Goal: Transaction & Acquisition: Book appointment/travel/reservation

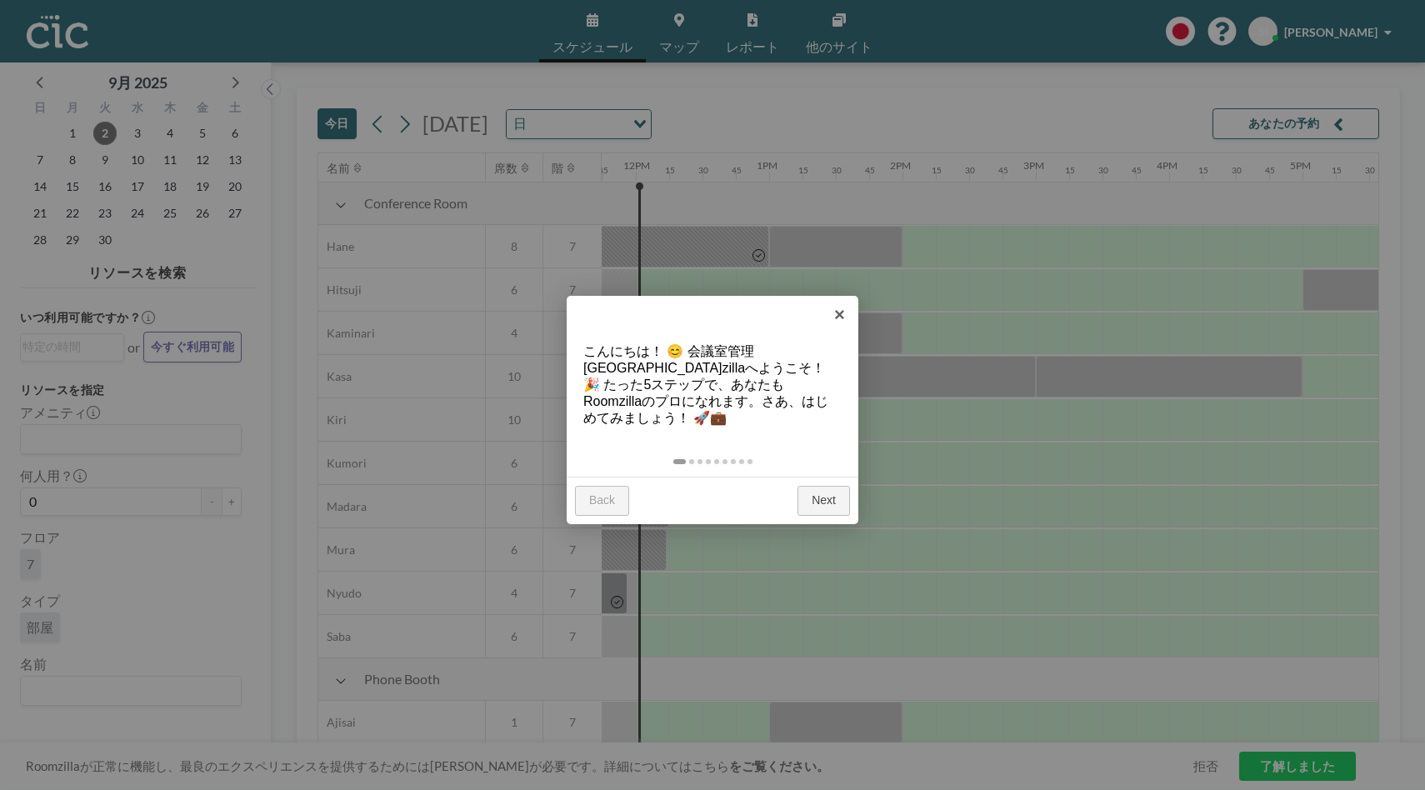
scroll to position [0, 1566]
click at [815, 486] on link "Next" at bounding box center [823, 501] width 52 height 30
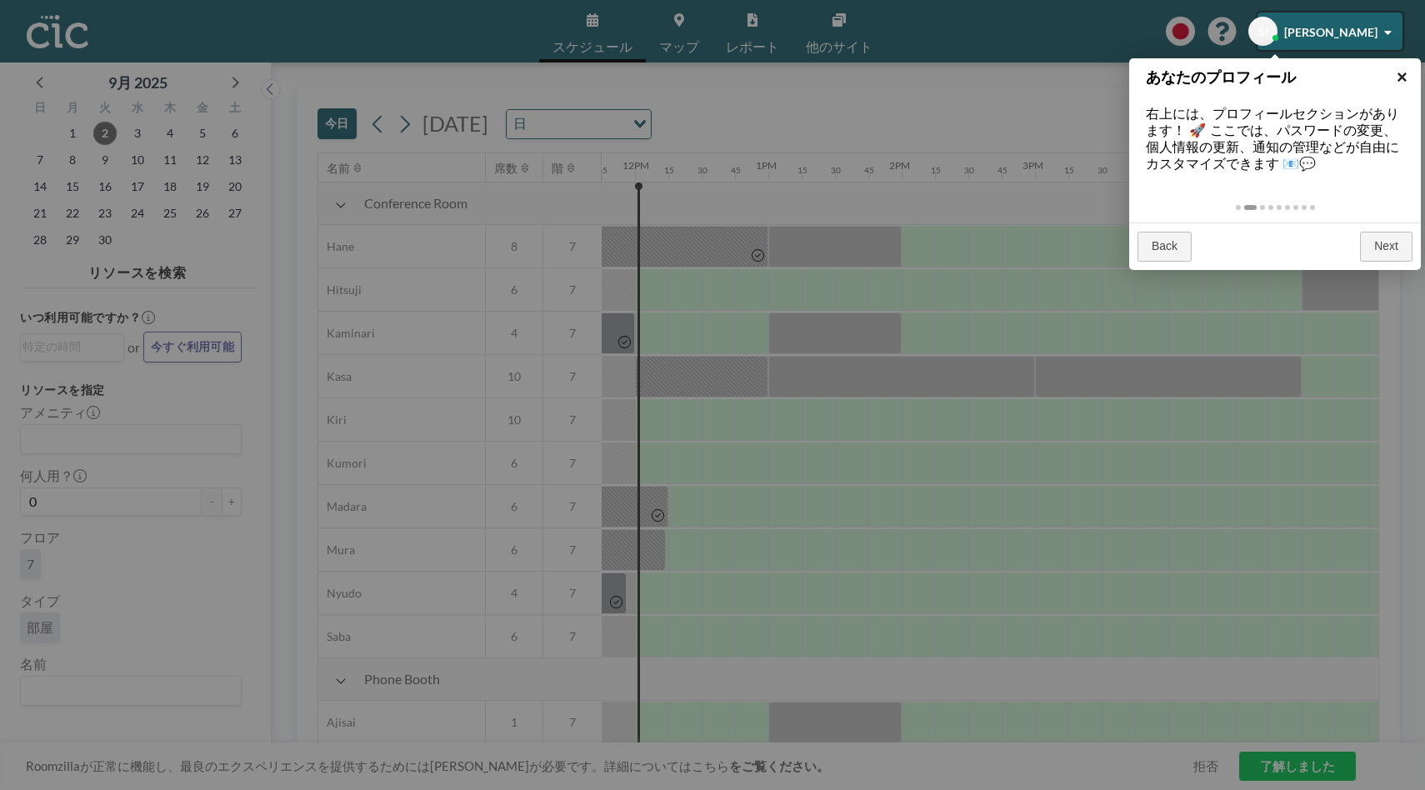
click at [1405, 75] on link "×" at bounding box center [1401, 76] width 37 height 37
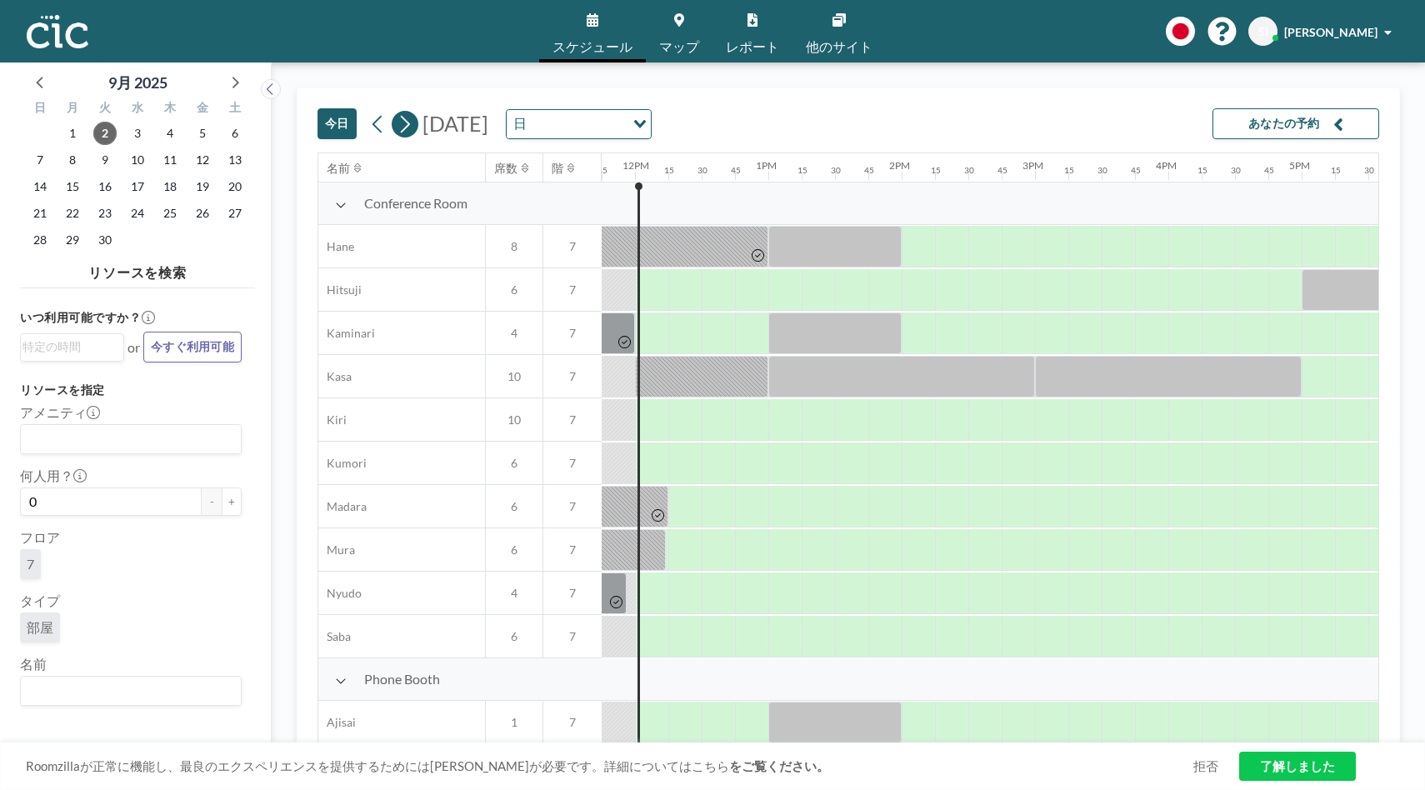
click at [402, 125] on icon at bounding box center [405, 124] width 16 height 25
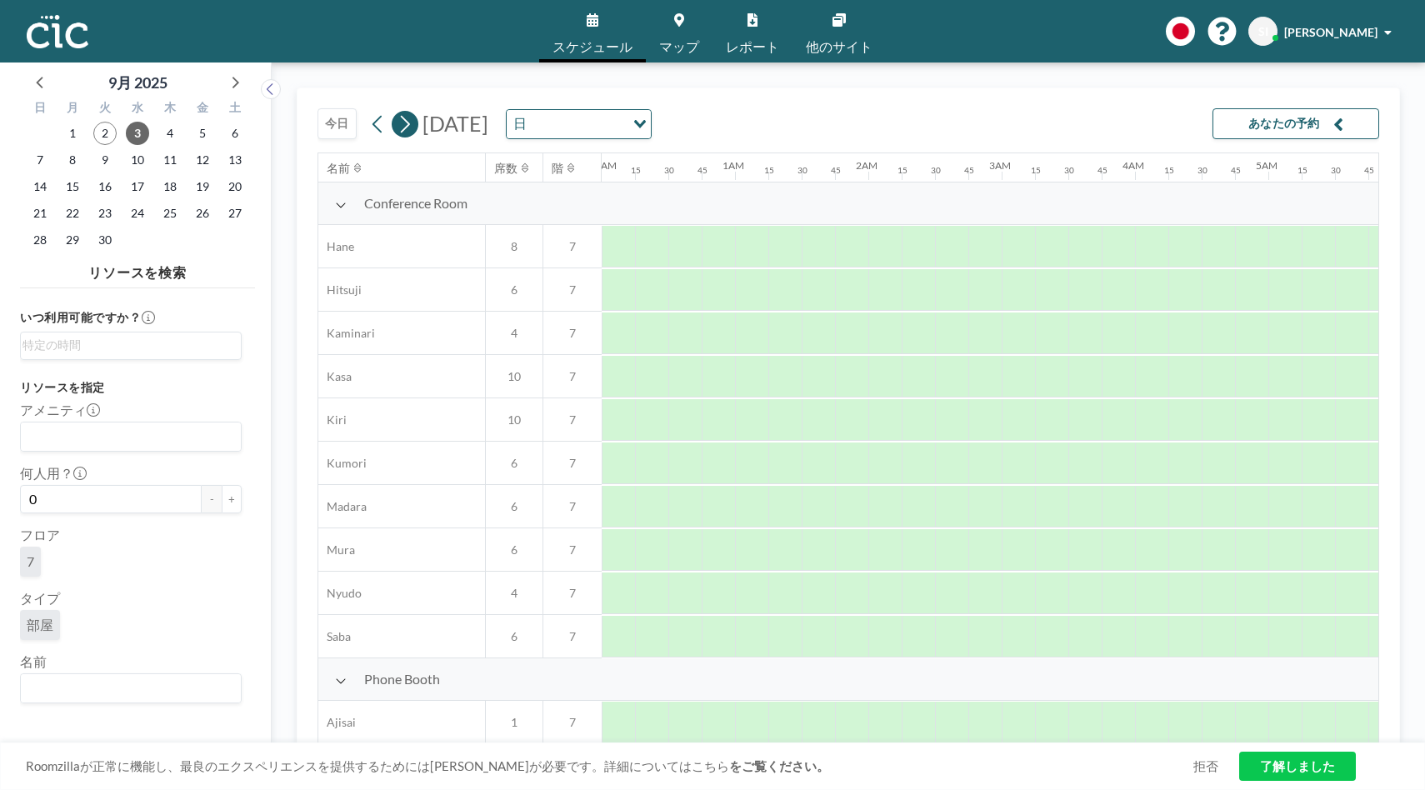
click at [402, 125] on icon at bounding box center [405, 124] width 16 height 25
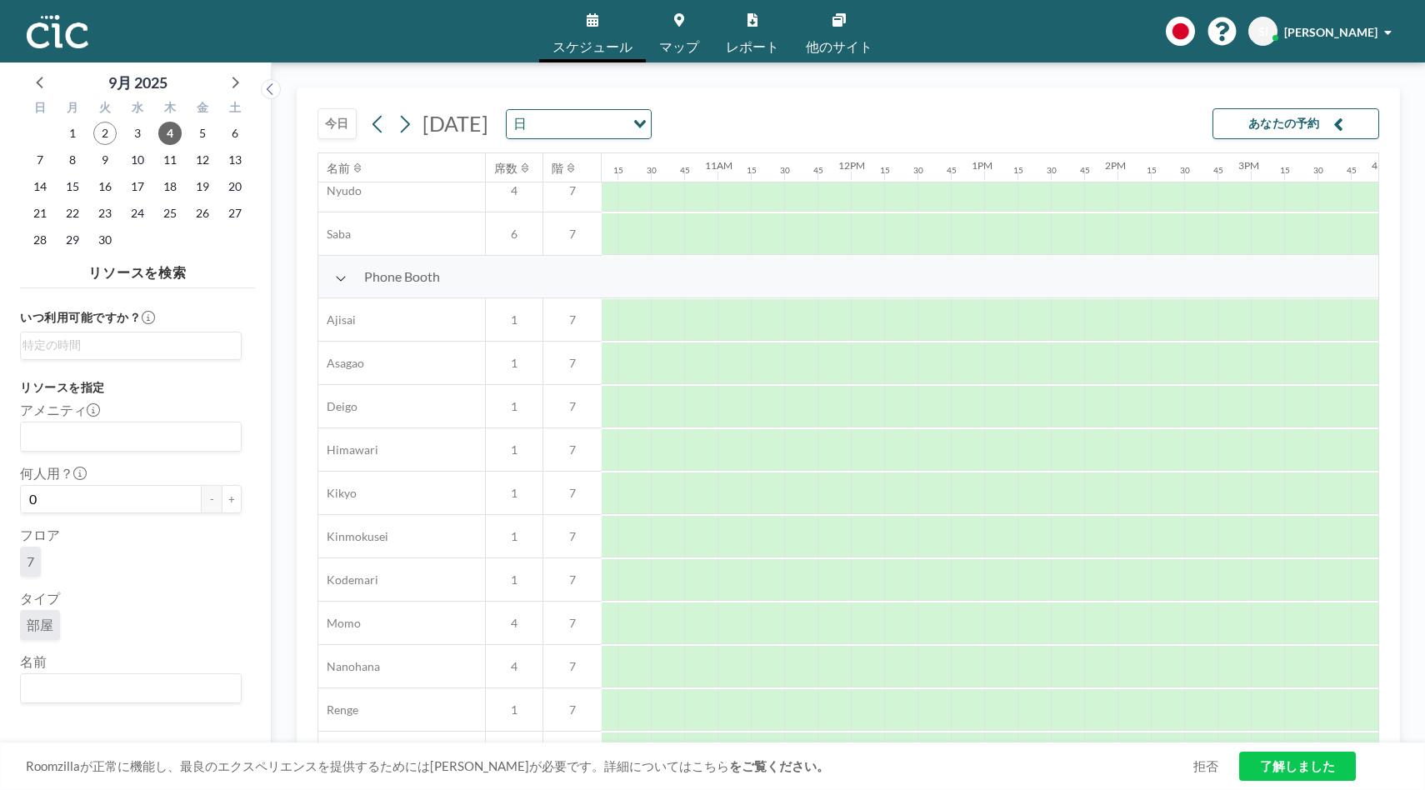
scroll to position [402, 1356]
drag, startPoint x: 1056, startPoint y: 310, endPoint x: 1129, endPoint y: 317, distance: 72.9
click at [1129, 317] on div at bounding box center [1095, 320] width 100 height 42
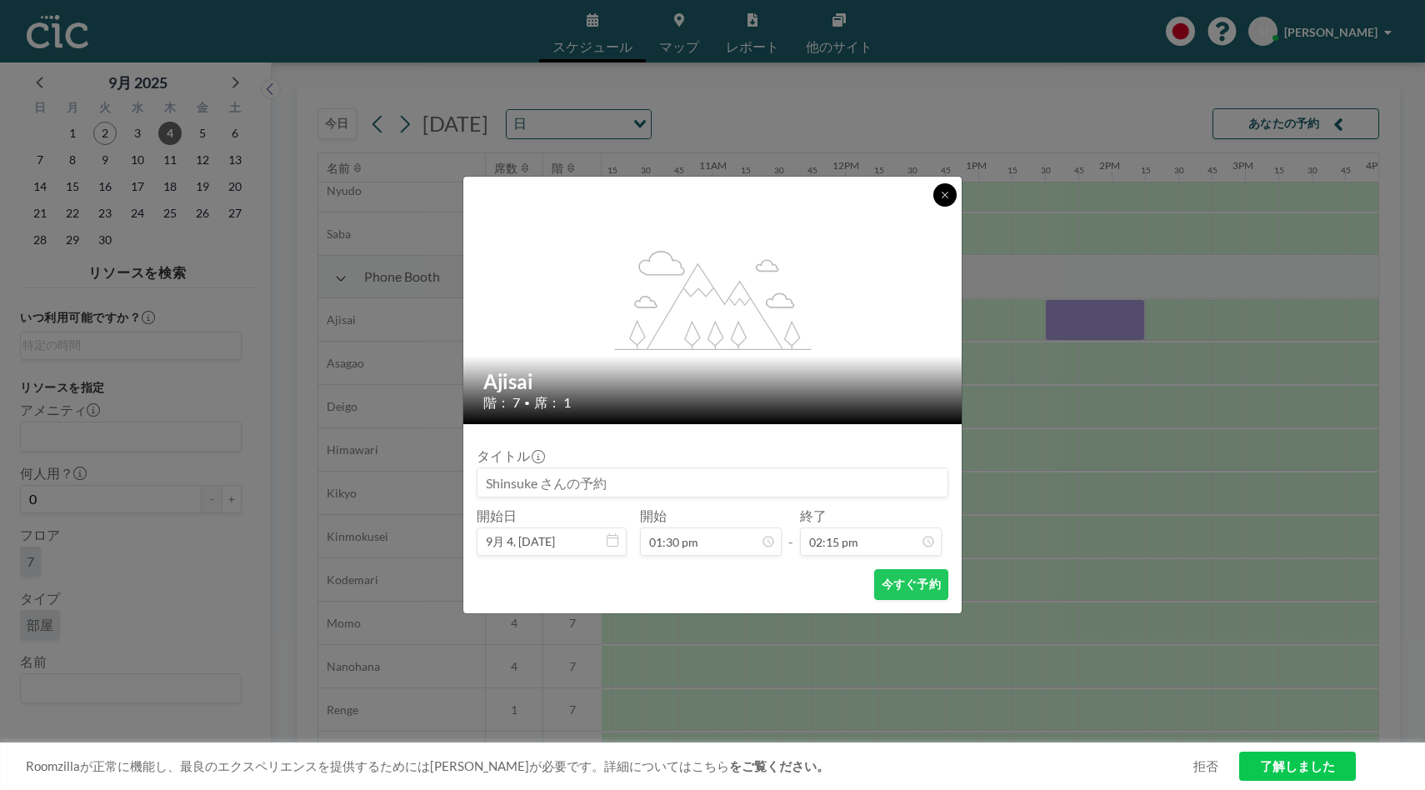
click at [940, 193] on icon at bounding box center [945, 195] width 10 height 10
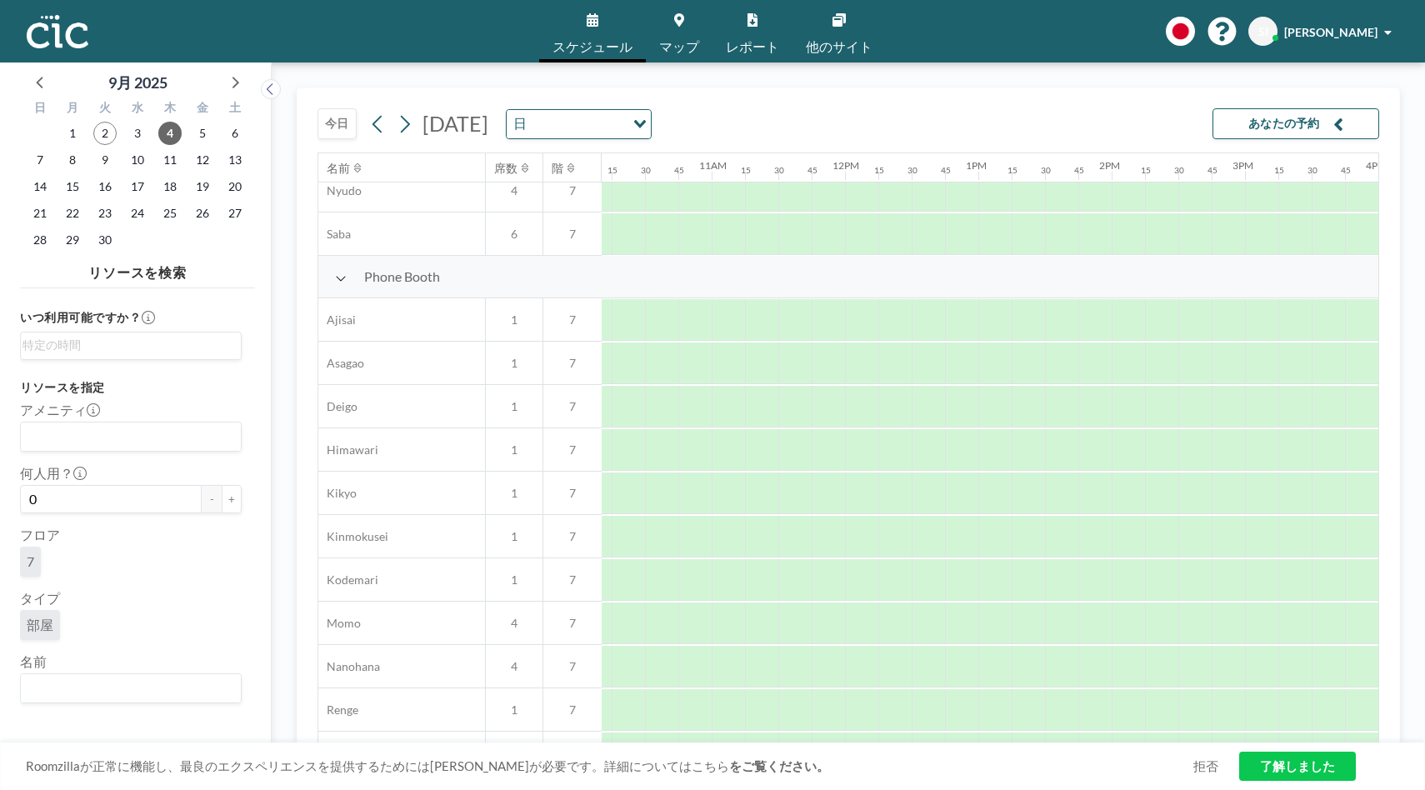
click at [676, 37] on link "マップ" at bounding box center [679, 31] width 67 height 62
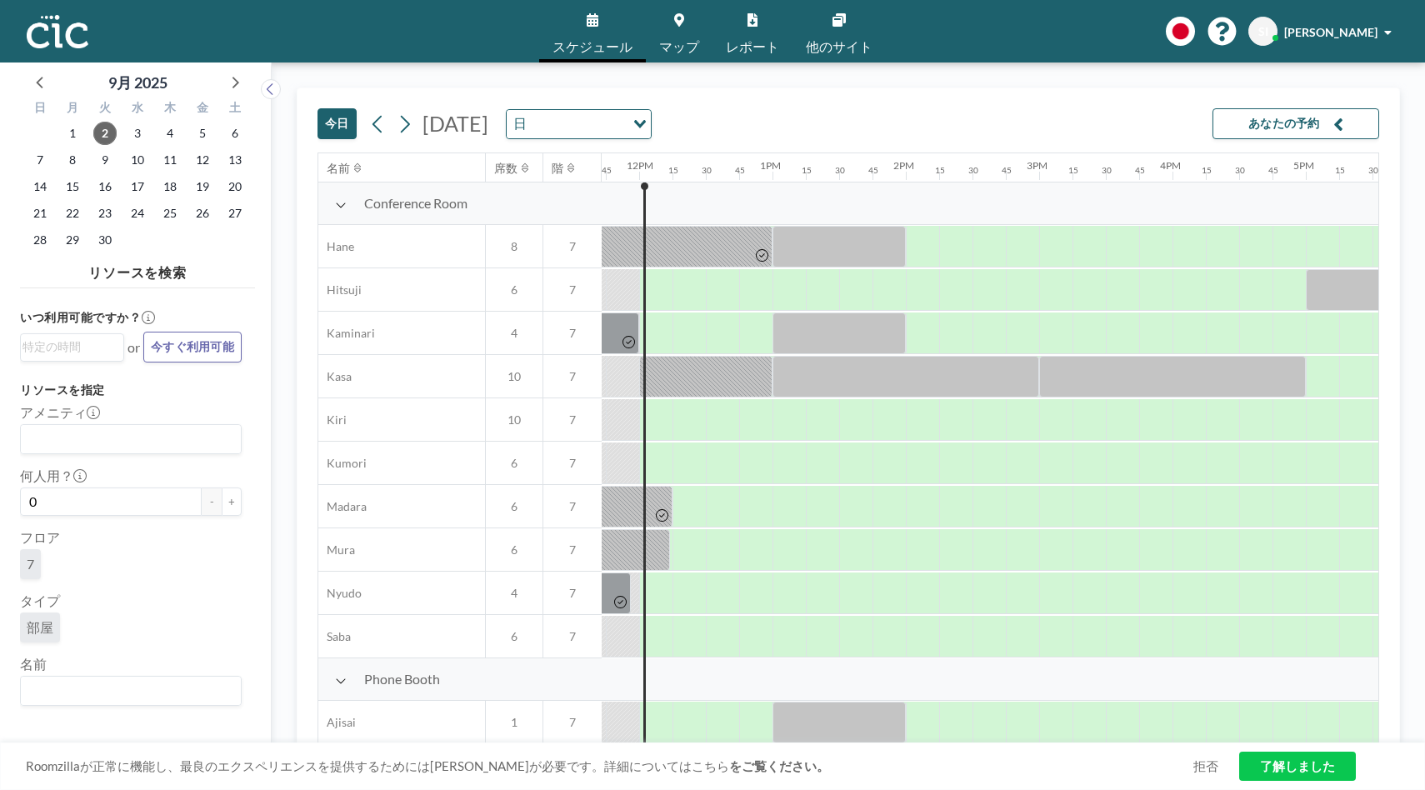
scroll to position [0, 1566]
click at [410, 124] on icon at bounding box center [405, 124] width 16 height 25
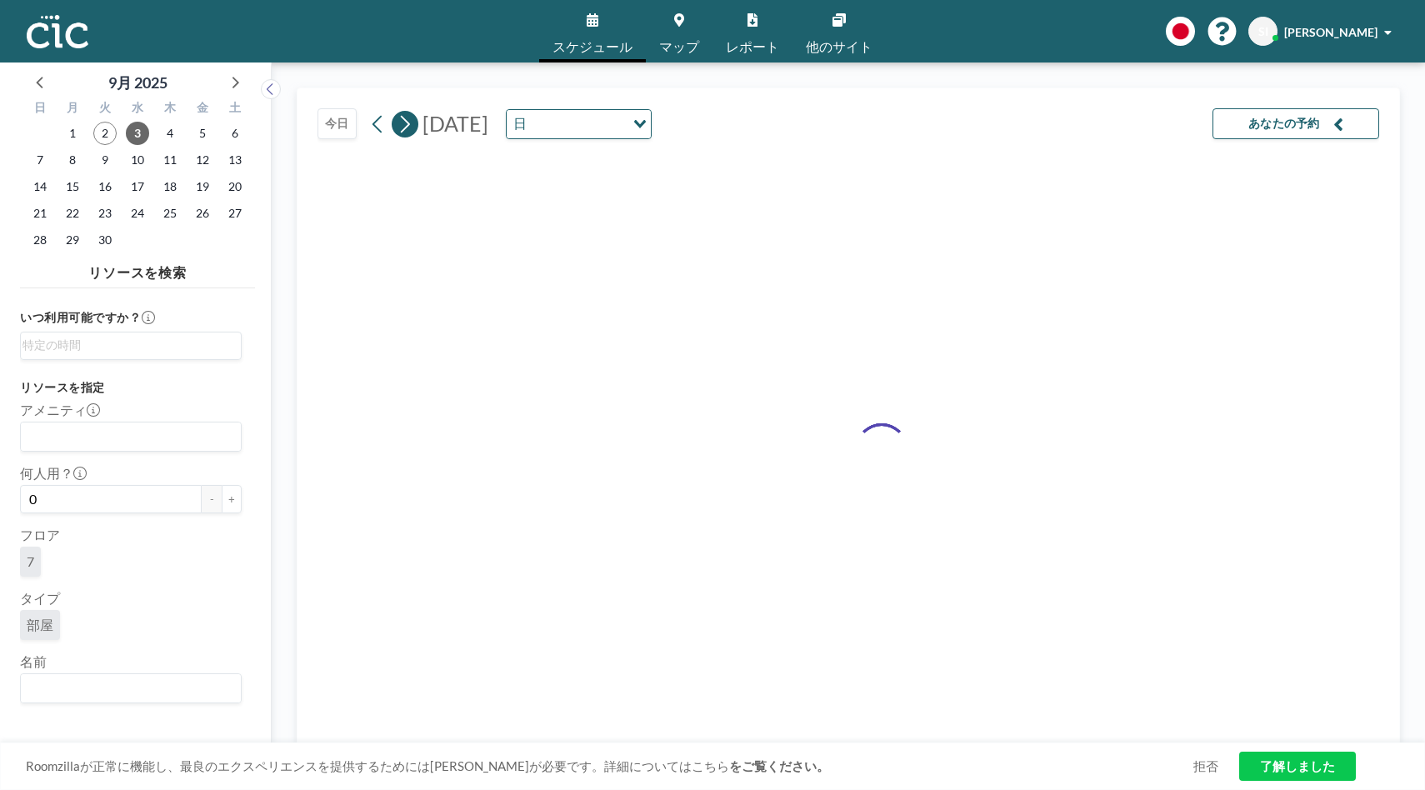
click at [410, 124] on icon at bounding box center [405, 124] width 16 height 25
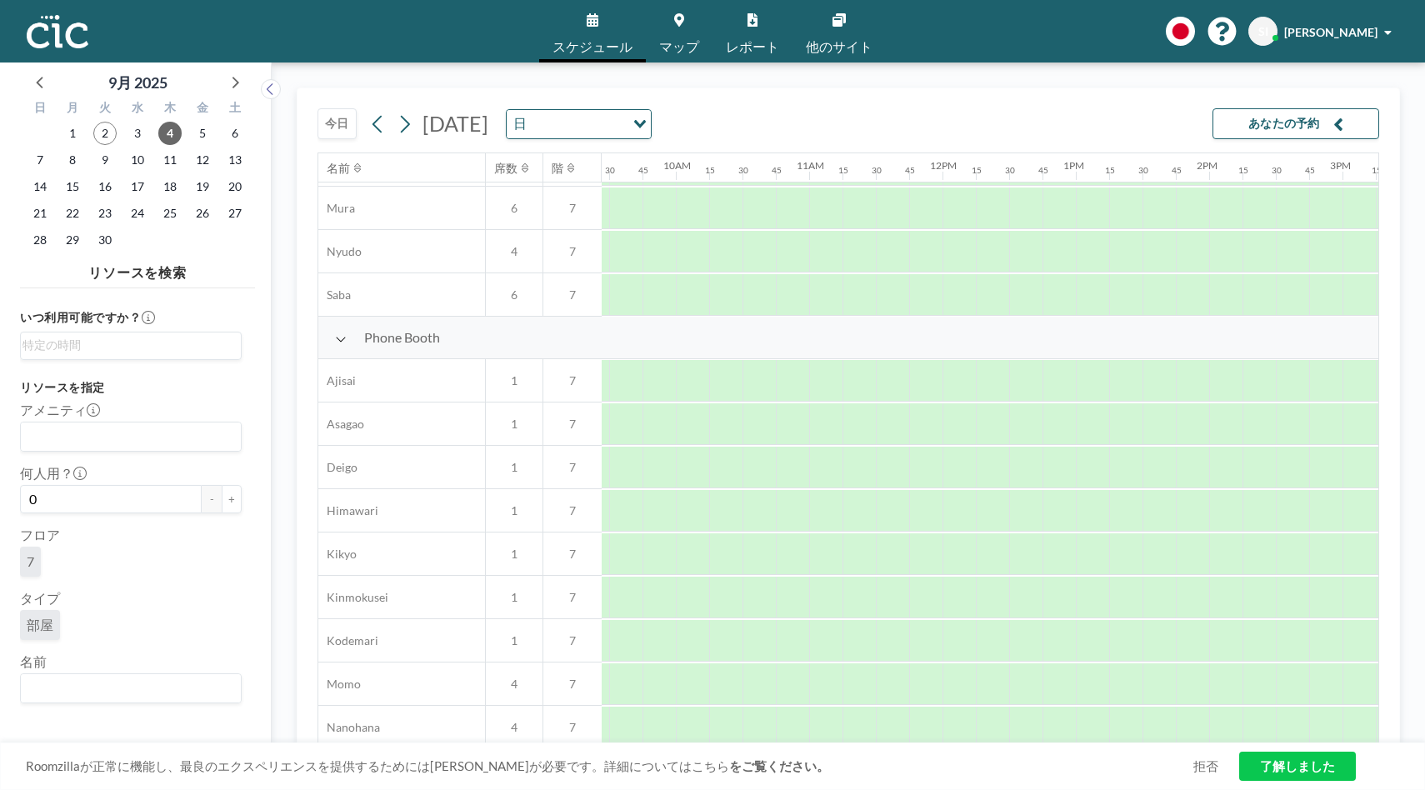
scroll to position [405, 1259]
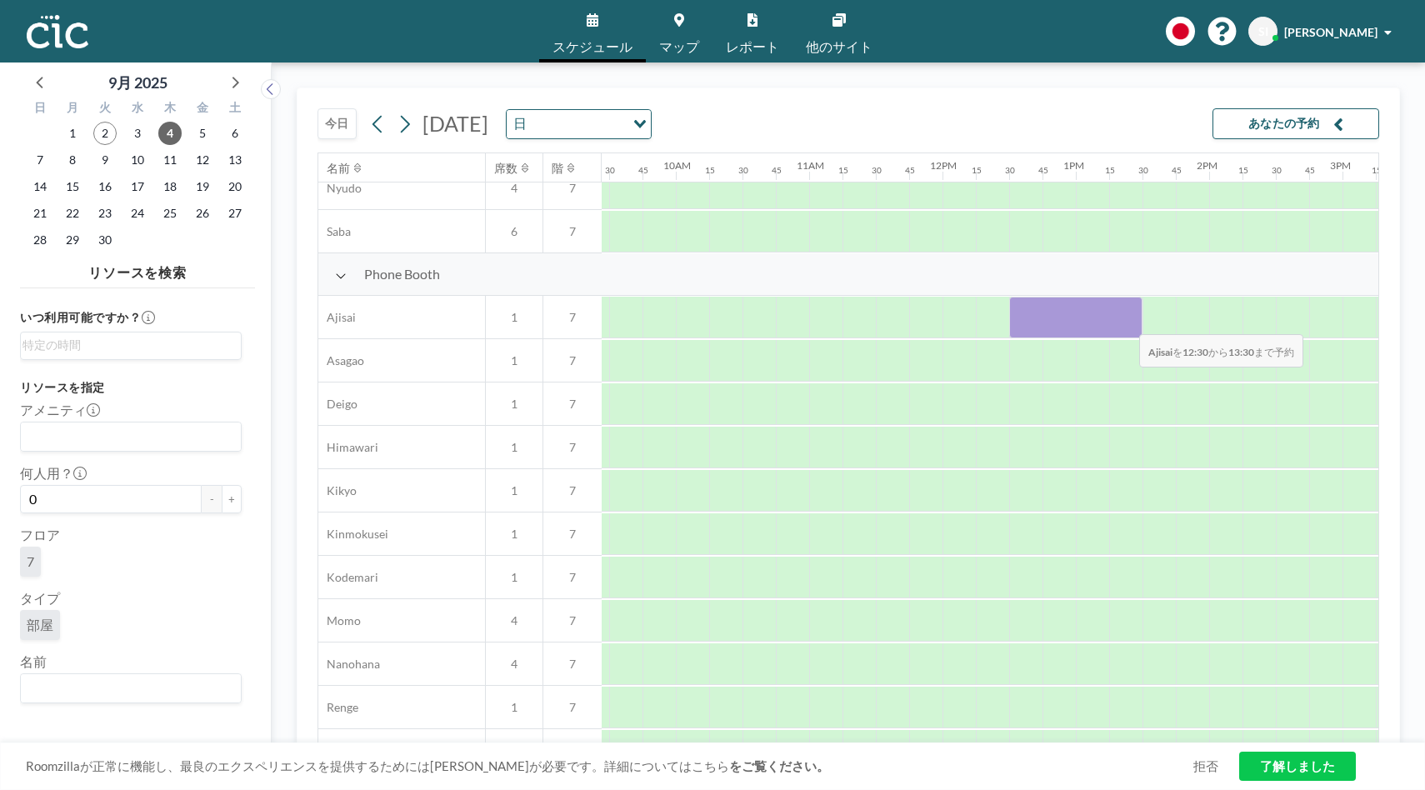
drag, startPoint x: 1014, startPoint y: 324, endPoint x: 1126, endPoint y: 323, distance: 111.6
click at [1126, 323] on div at bounding box center [1075, 318] width 133 height 42
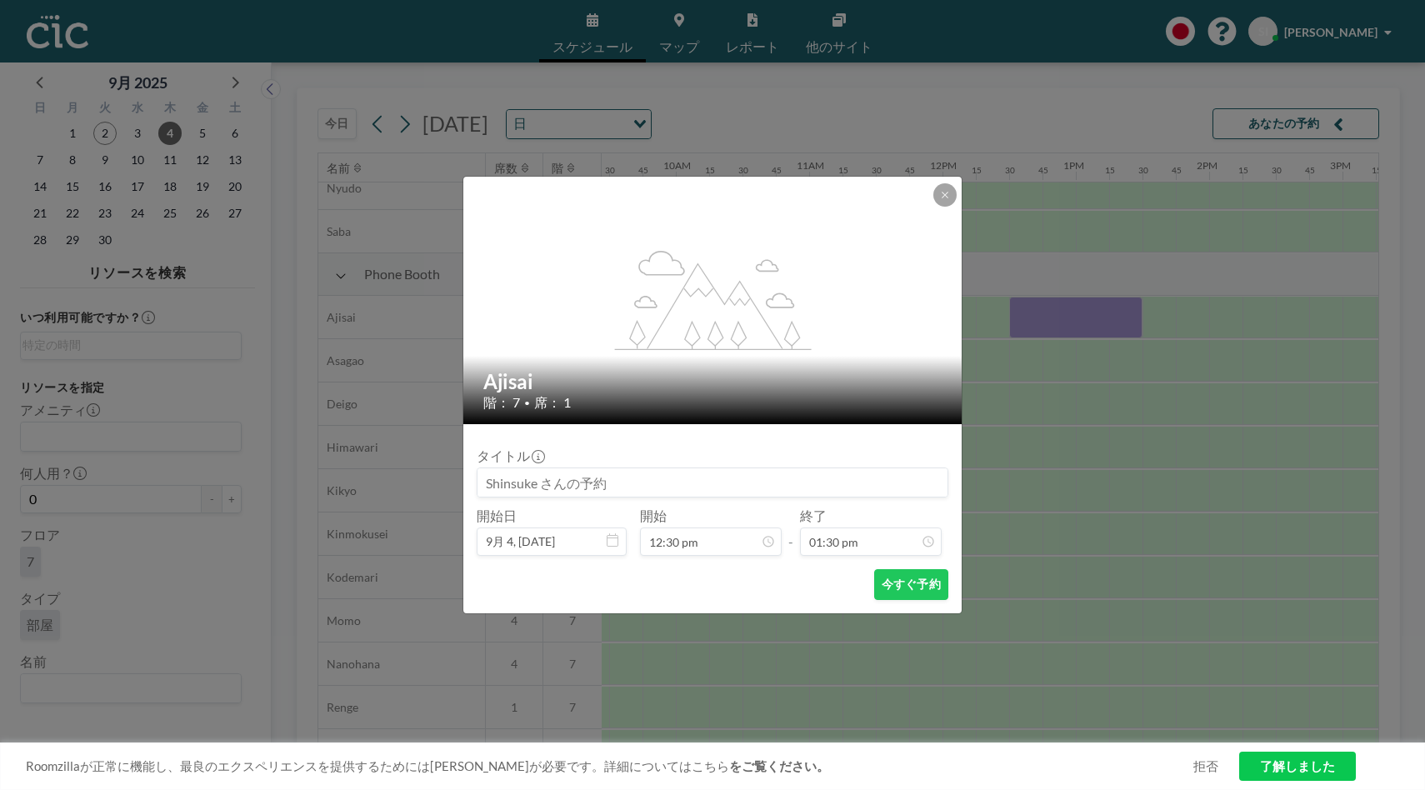
scroll to position [1601, 0]
click at [942, 197] on icon at bounding box center [945, 195] width 10 height 10
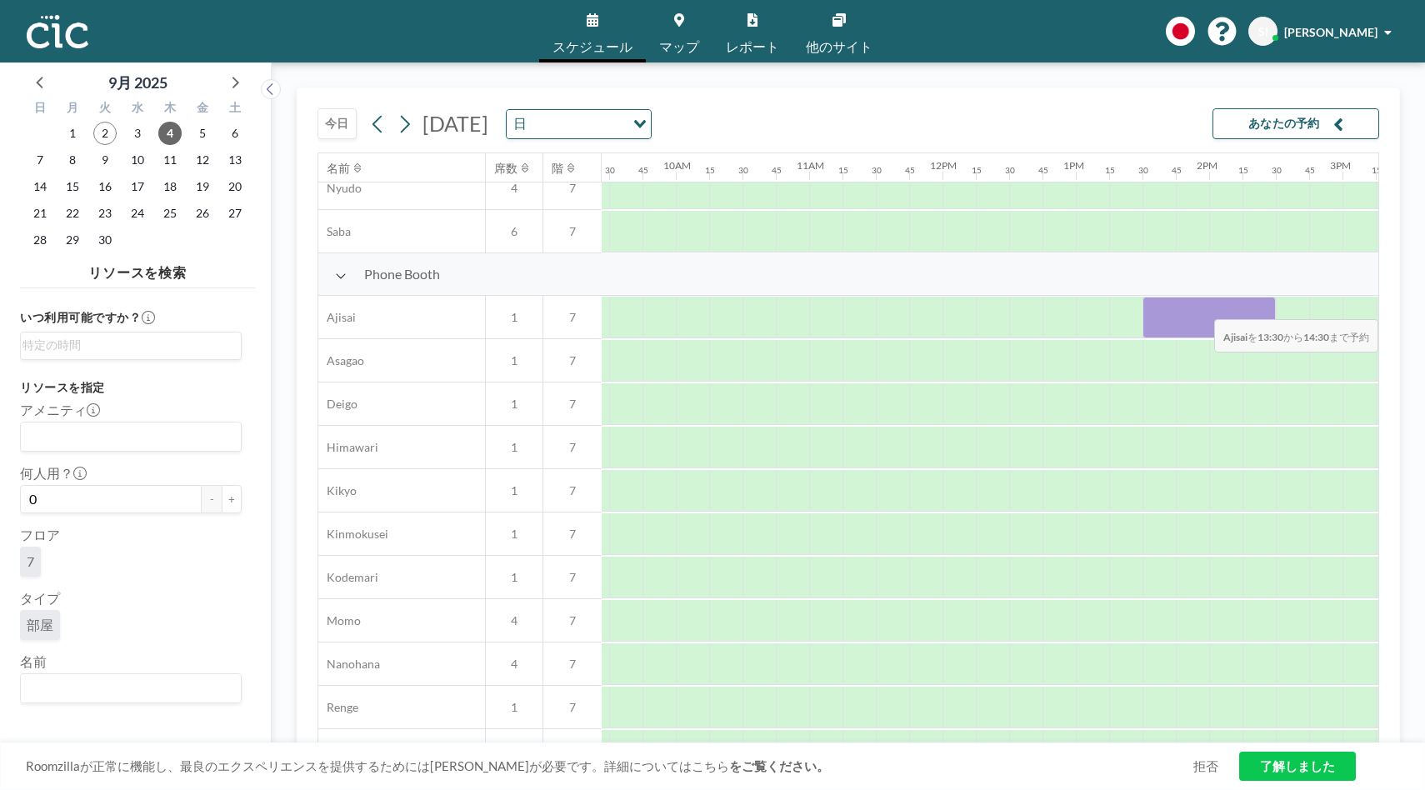
drag, startPoint x: 1147, startPoint y: 307, endPoint x: 1261, endPoint y: 307, distance: 114.1
click at [1261, 307] on div at bounding box center [1208, 318] width 133 height 42
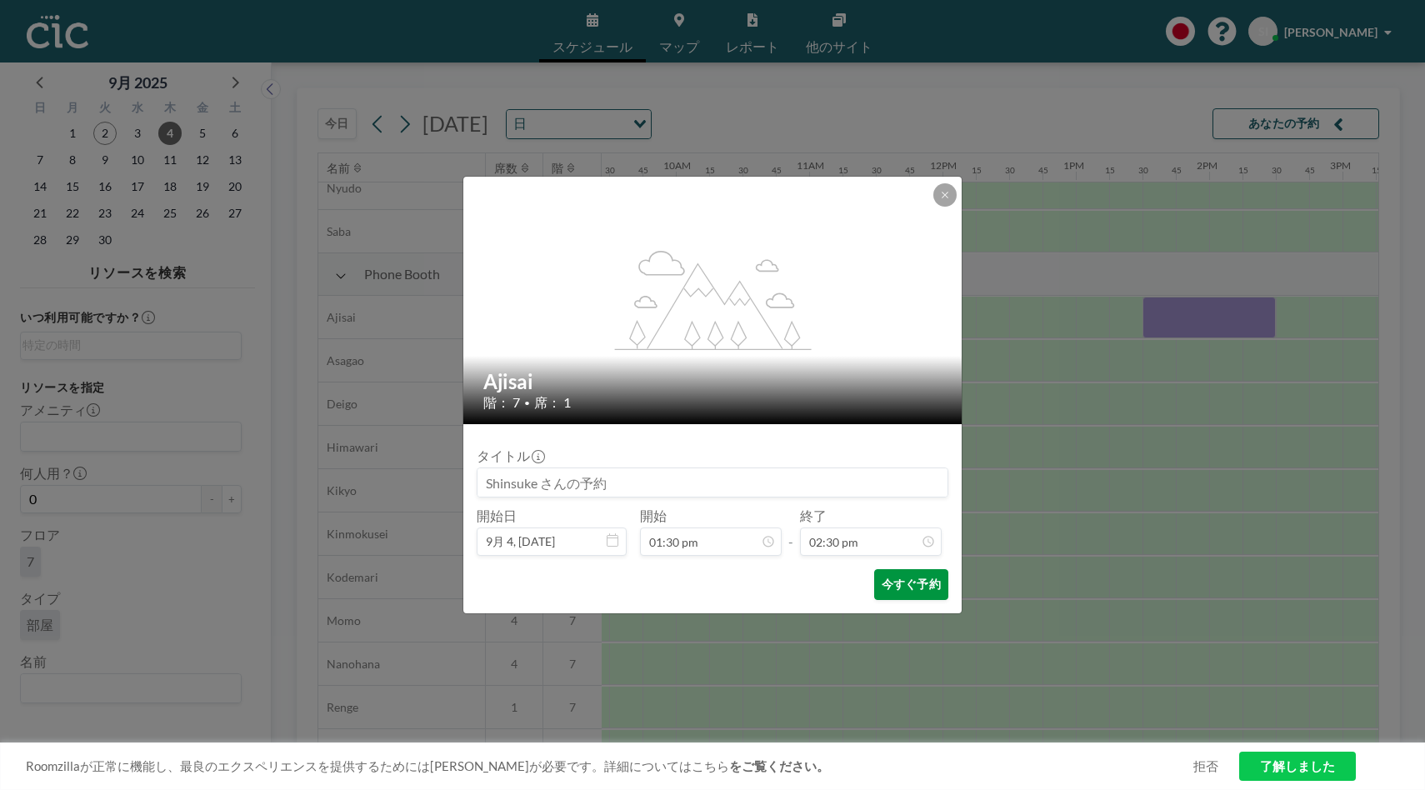
click at [906, 585] on button "今すぐ予約" at bounding box center [911, 584] width 74 height 31
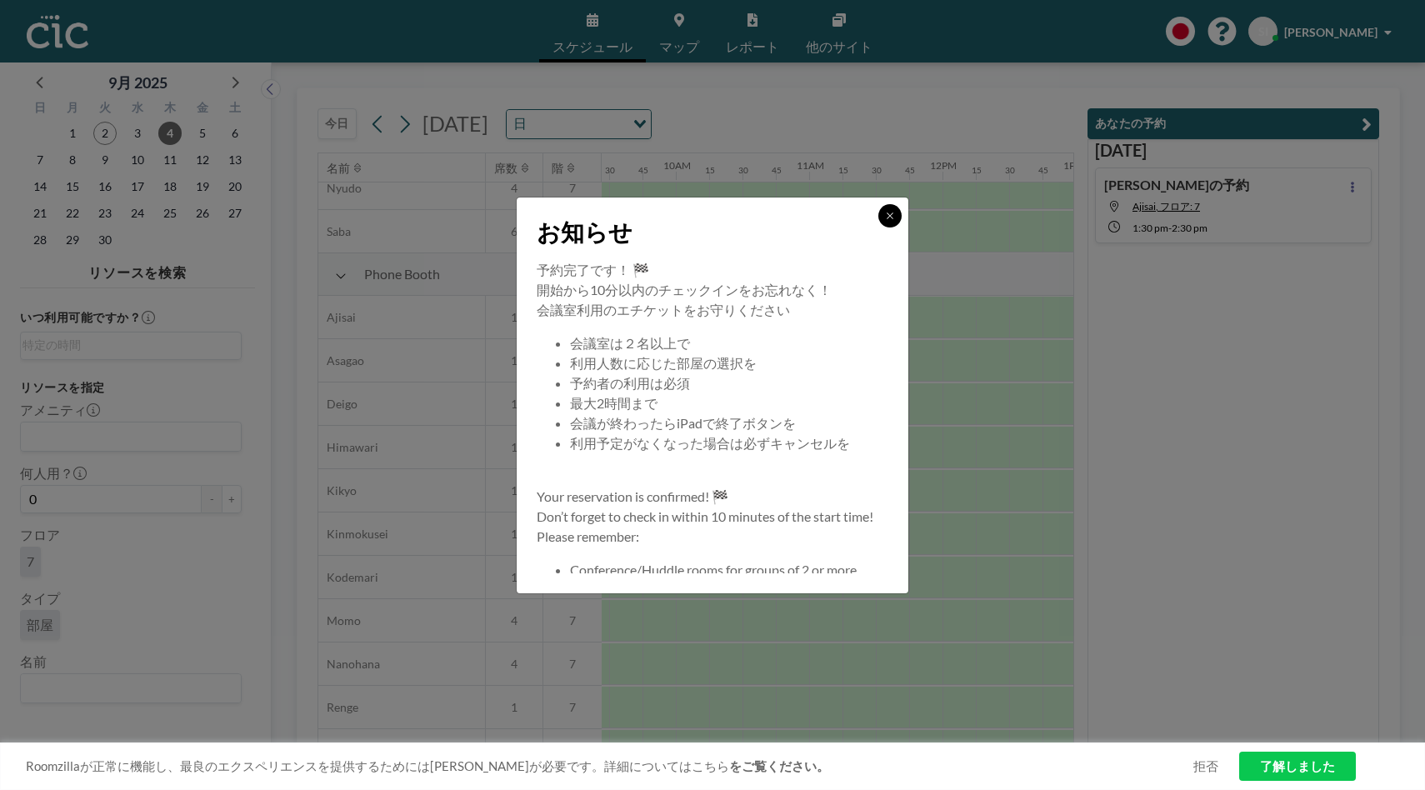
click at [886, 212] on icon at bounding box center [890, 216] width 10 height 10
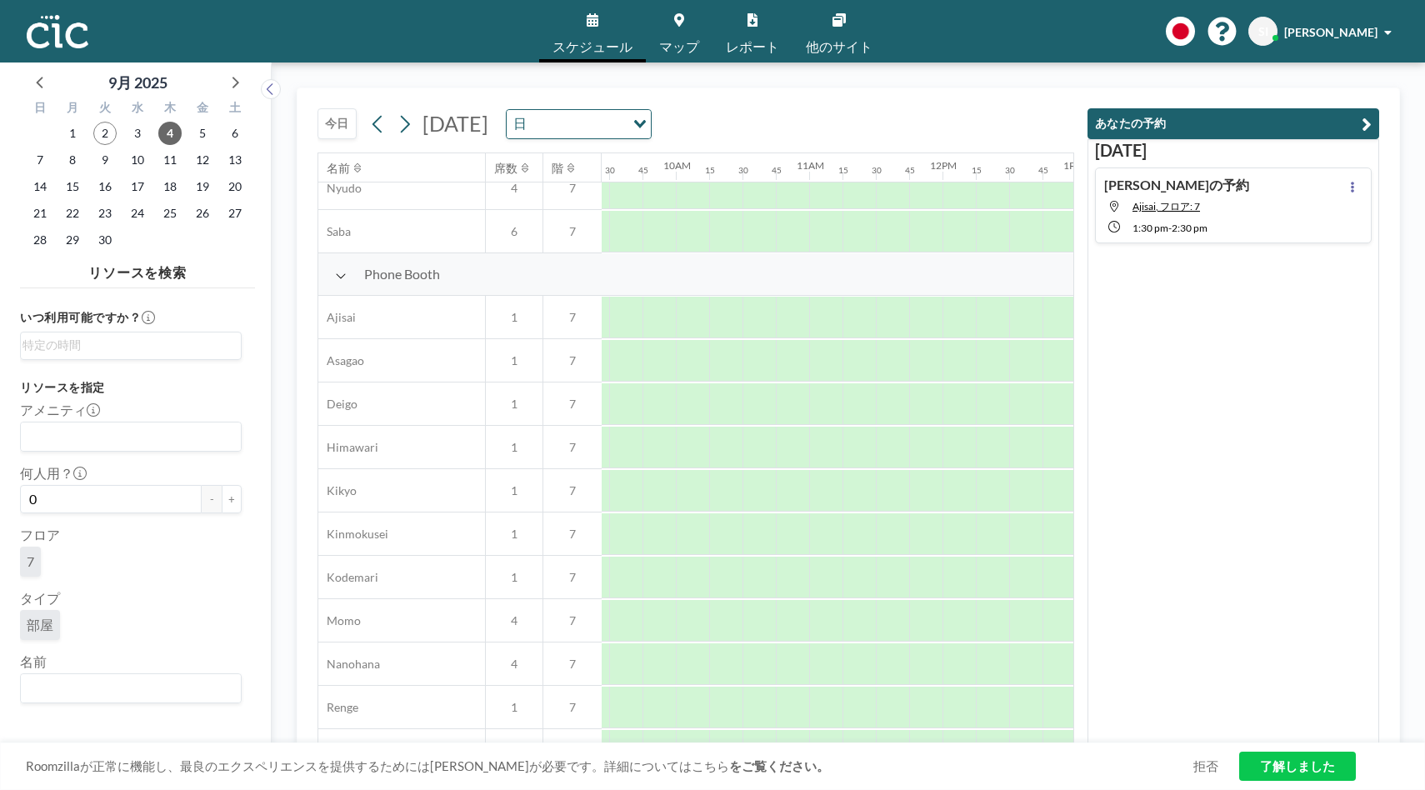
click at [1267, 765] on link "了解しました" at bounding box center [1297, 765] width 117 height 29
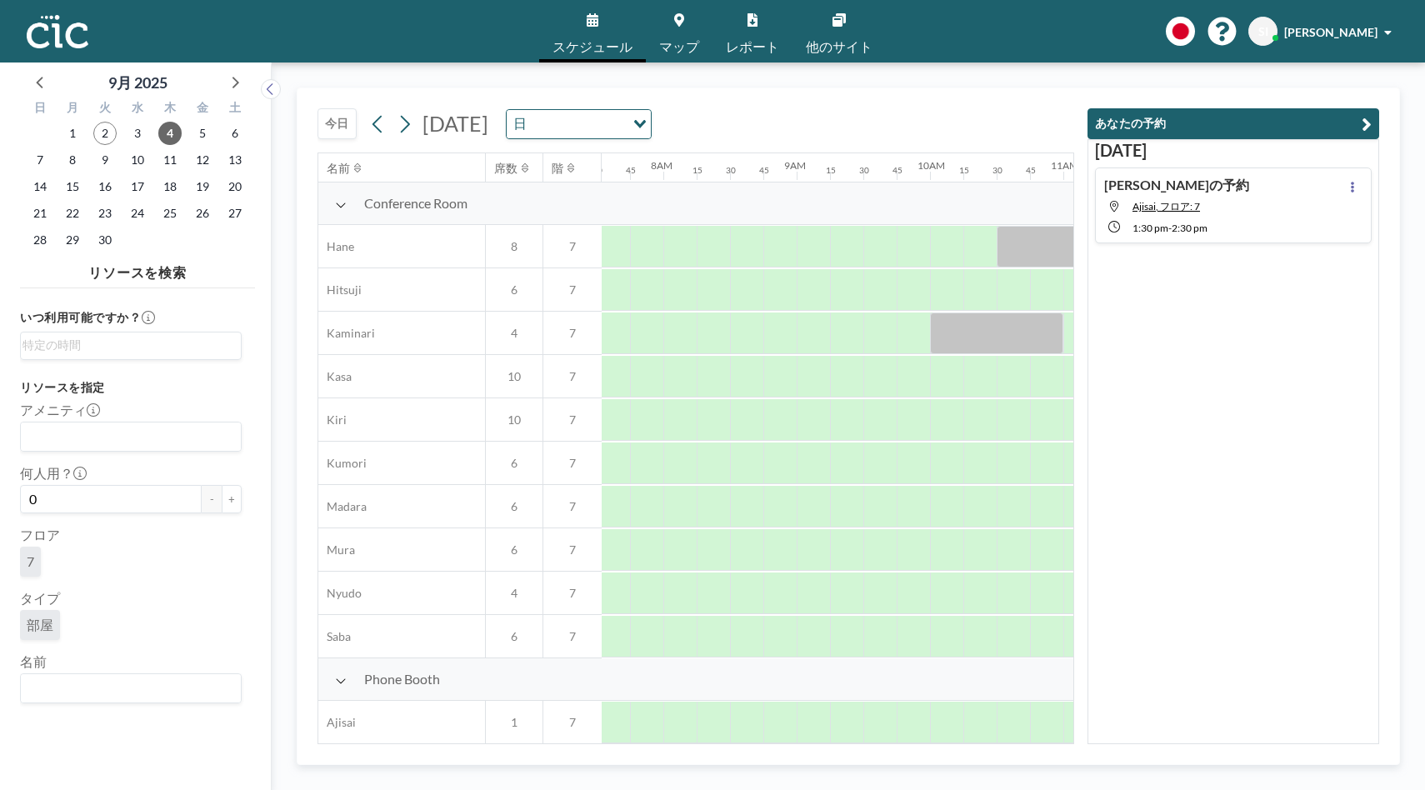
scroll to position [0, 1026]
